Goal: Use online tool/utility: Use online tool/utility

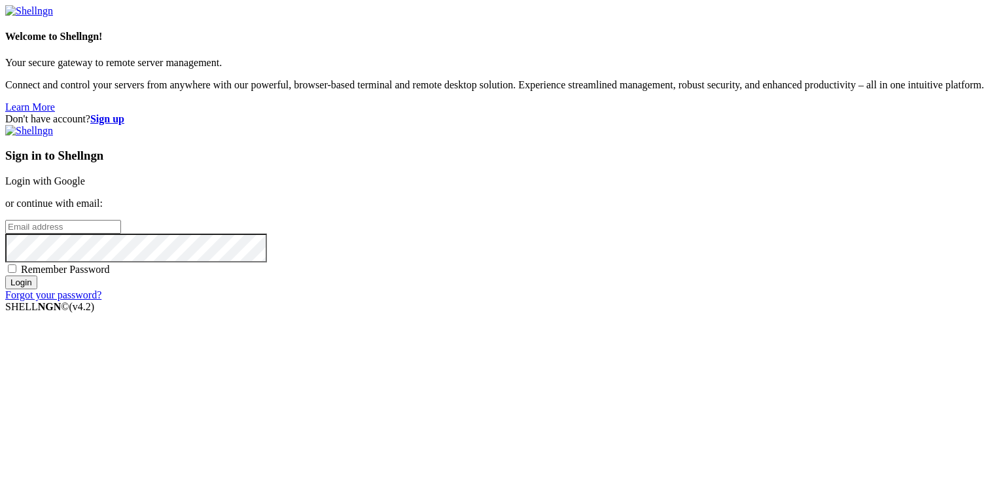
click at [85, 175] on link "Login with Google" at bounding box center [45, 180] width 80 height 11
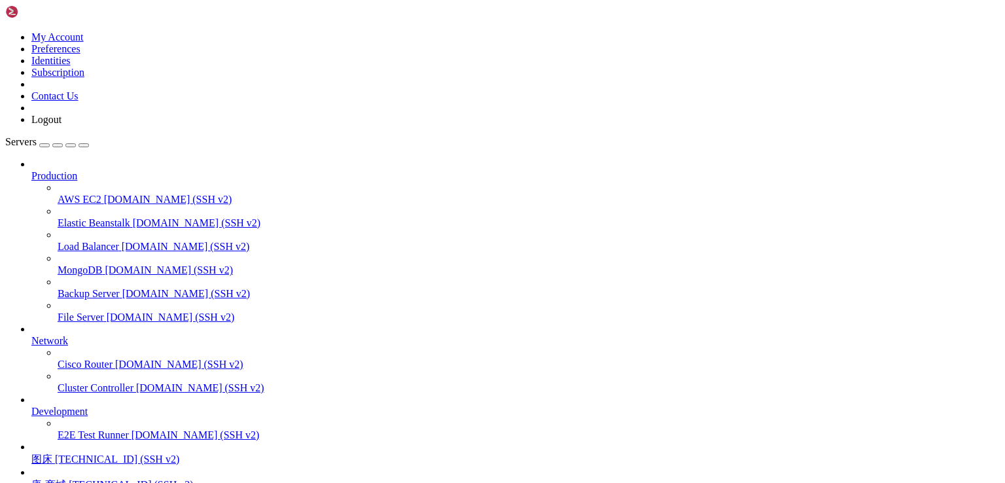
scroll to position [114, 0]
click at [66, 479] on span "唐-商城" at bounding box center [48, 484] width 35 height 11
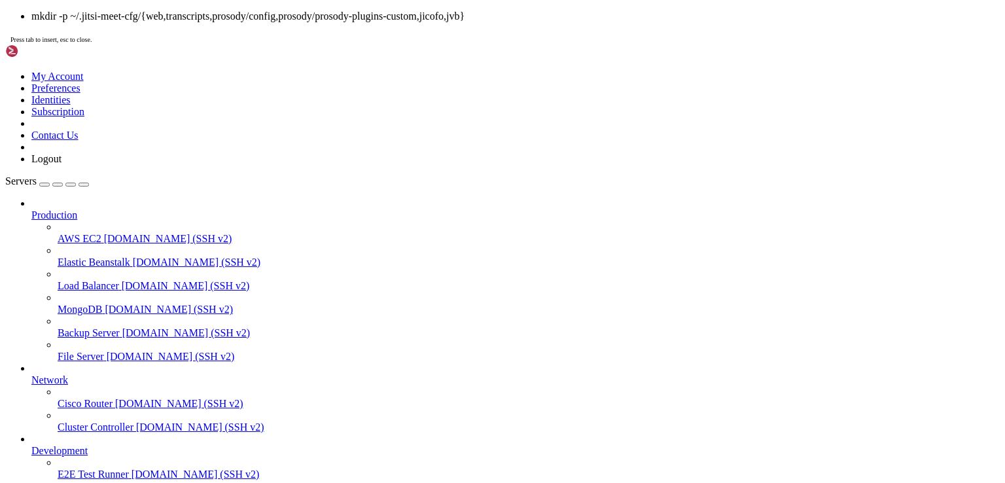
scroll to position [5, 1]
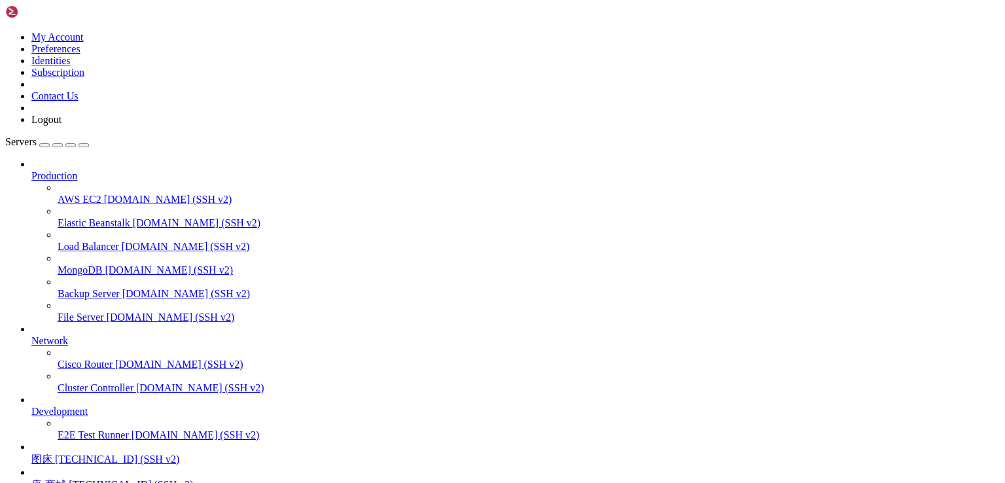
scroll to position [222, 0]
